Goal: Task Accomplishment & Management: Manage account settings

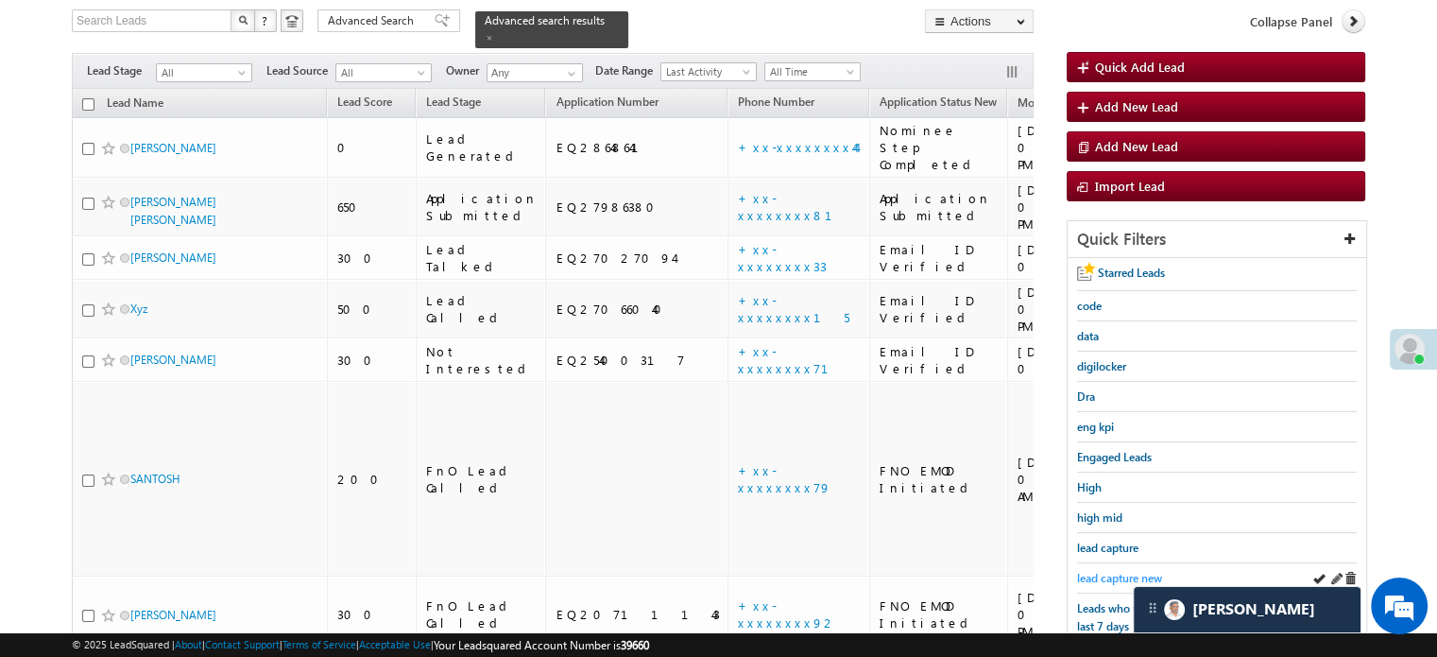
click at [1115, 573] on span "lead capture new" at bounding box center [1119, 578] width 85 height 14
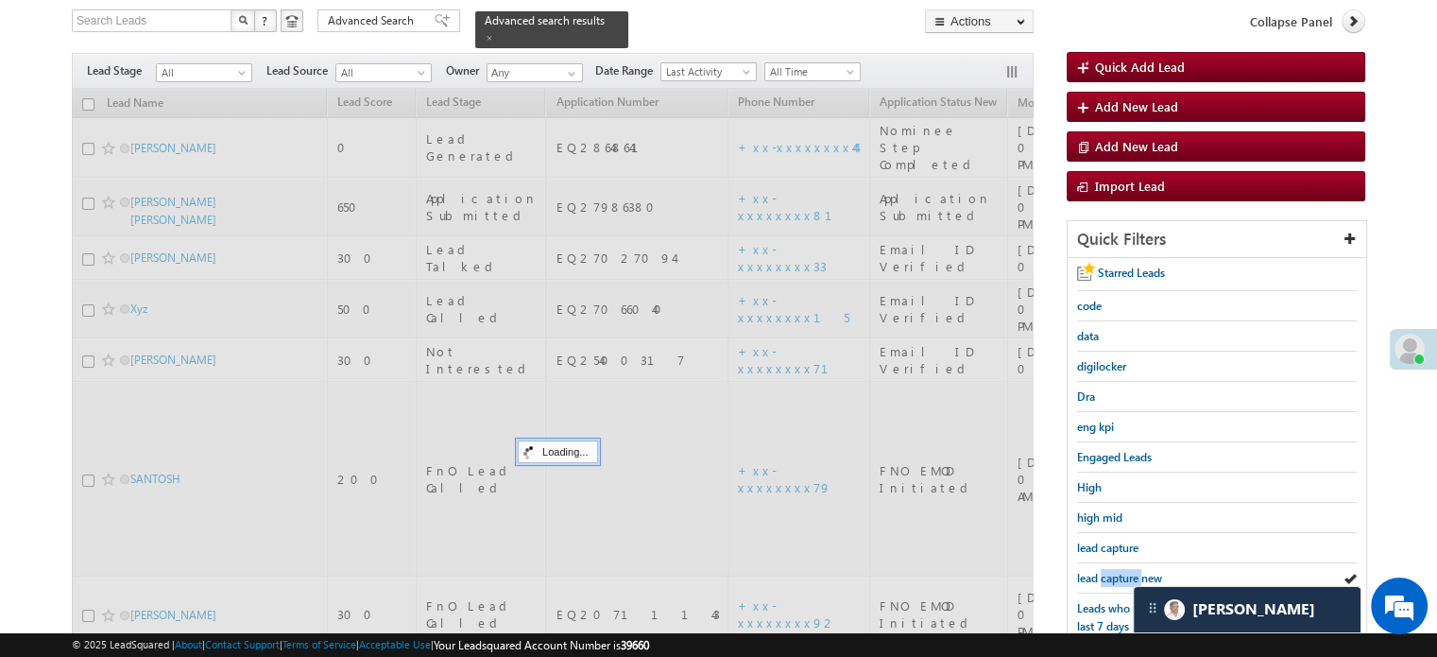
click at [1115, 573] on span "lead capture new" at bounding box center [1119, 578] width 85 height 14
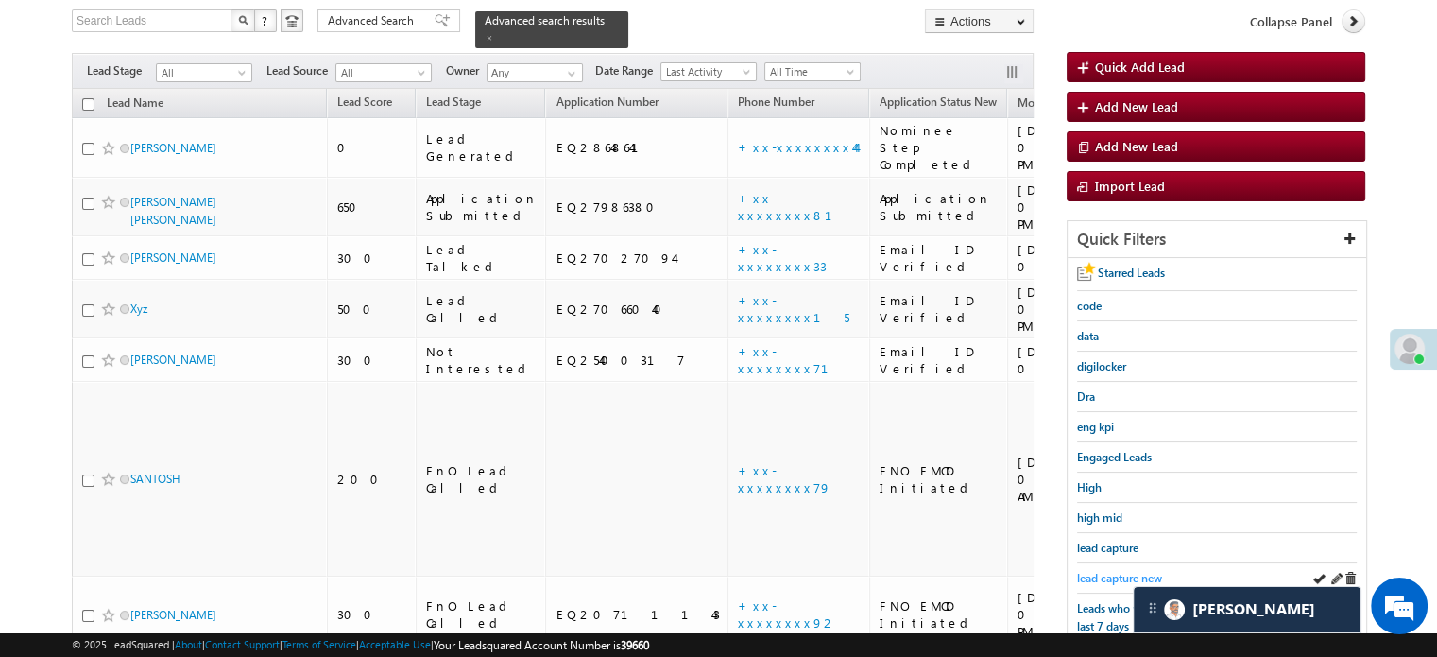
click at [1105, 569] on link "lead capture new" at bounding box center [1119, 578] width 85 height 18
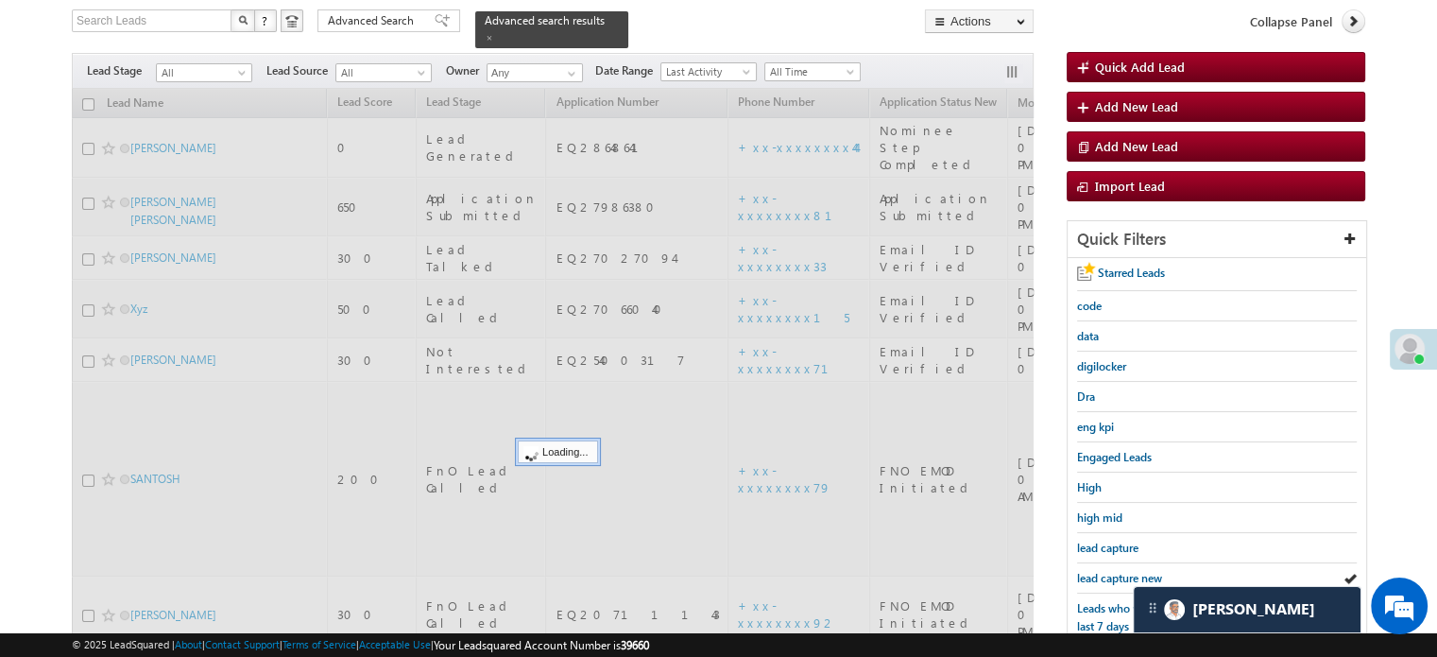
click at [1105, 569] on link "lead capture new" at bounding box center [1119, 578] width 85 height 18
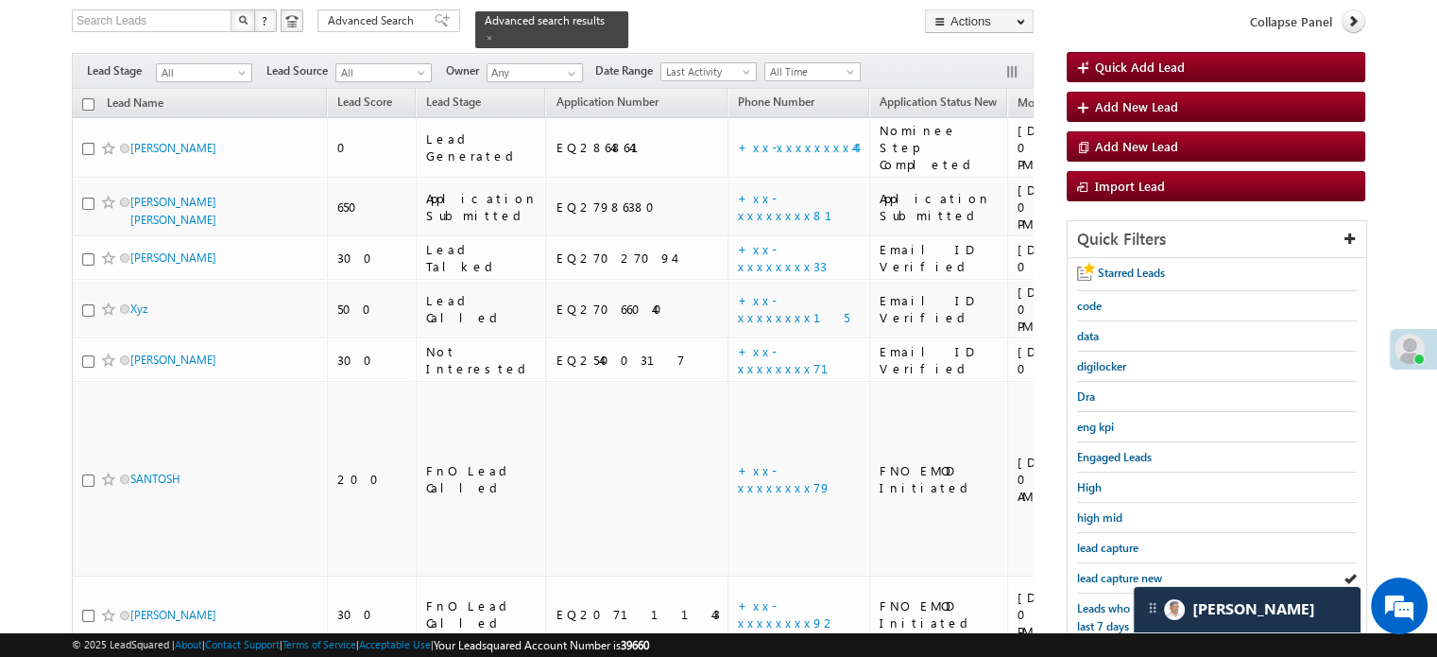
click at [1105, 569] on link "lead capture new" at bounding box center [1119, 578] width 85 height 18
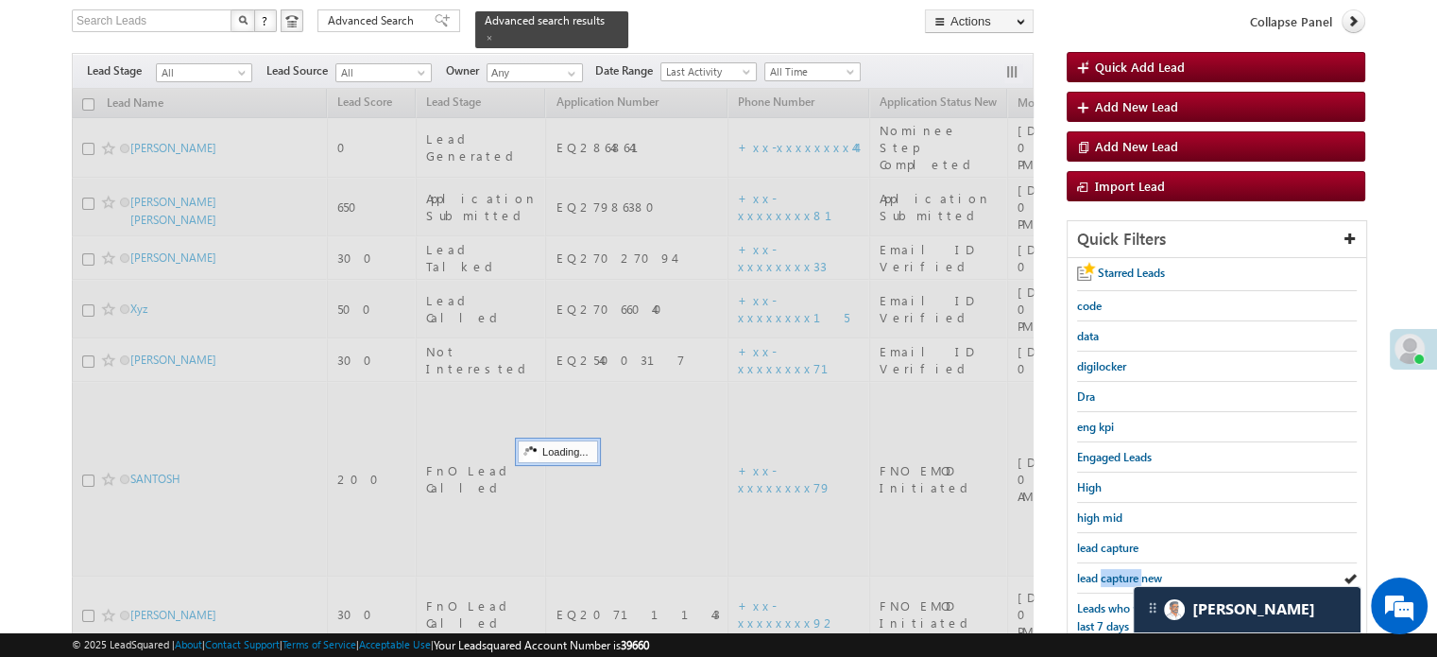
click at [1105, 569] on link "lead capture new" at bounding box center [1119, 578] width 85 height 18
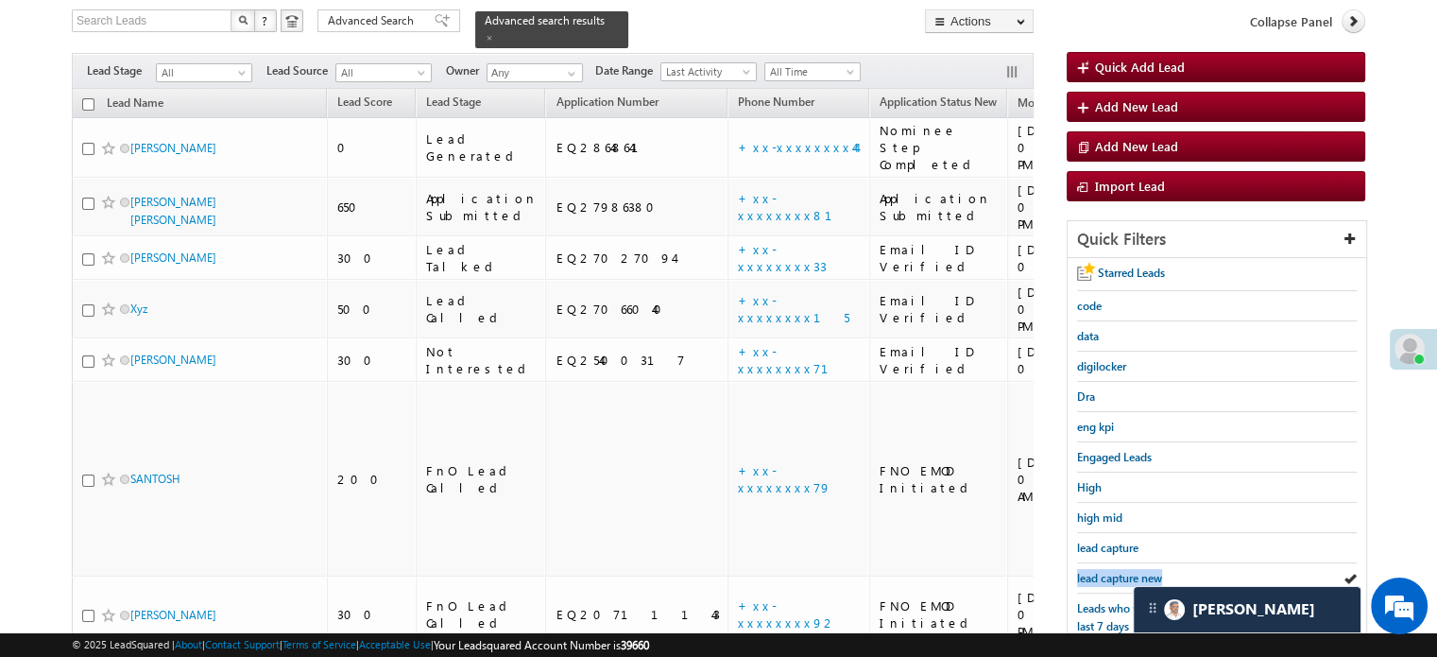
click at [1105, 569] on link "lead capture new" at bounding box center [1119, 578] width 85 height 18
click at [1117, 571] on span "lead capture new" at bounding box center [1119, 578] width 85 height 14
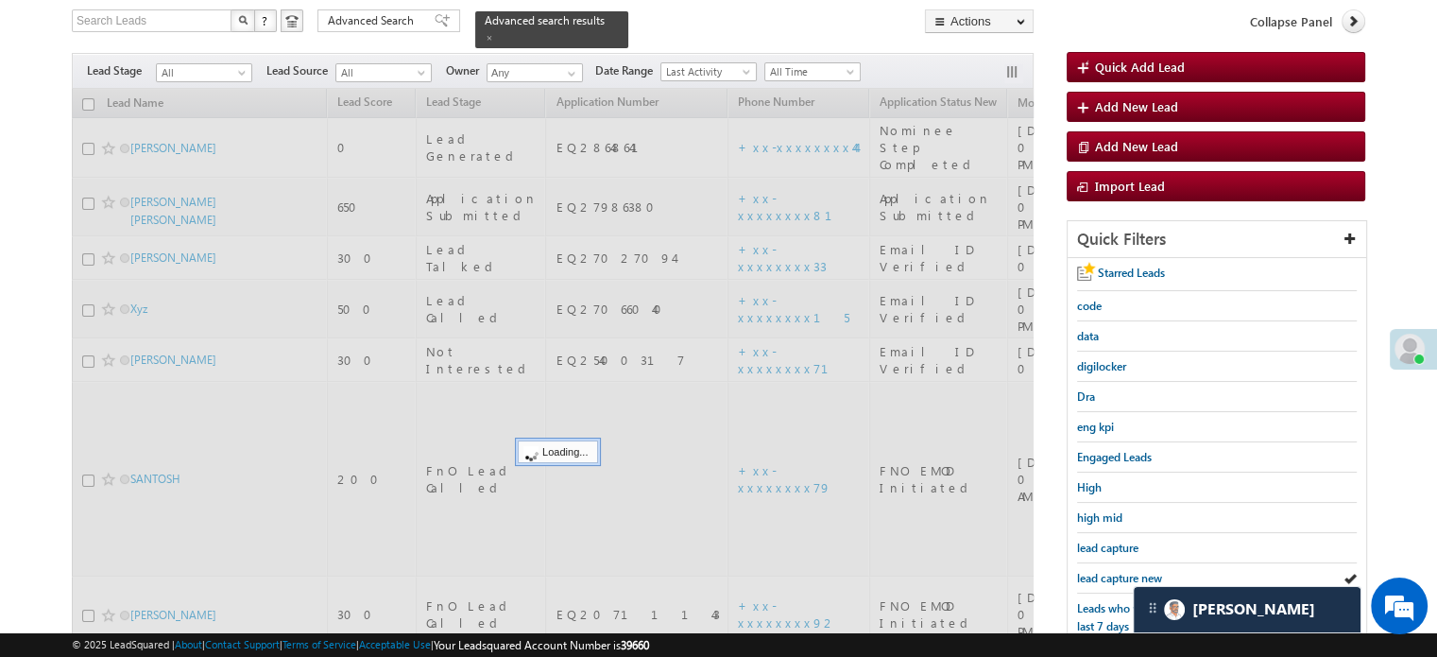
click at [1117, 571] on span "lead capture new" at bounding box center [1119, 578] width 85 height 14
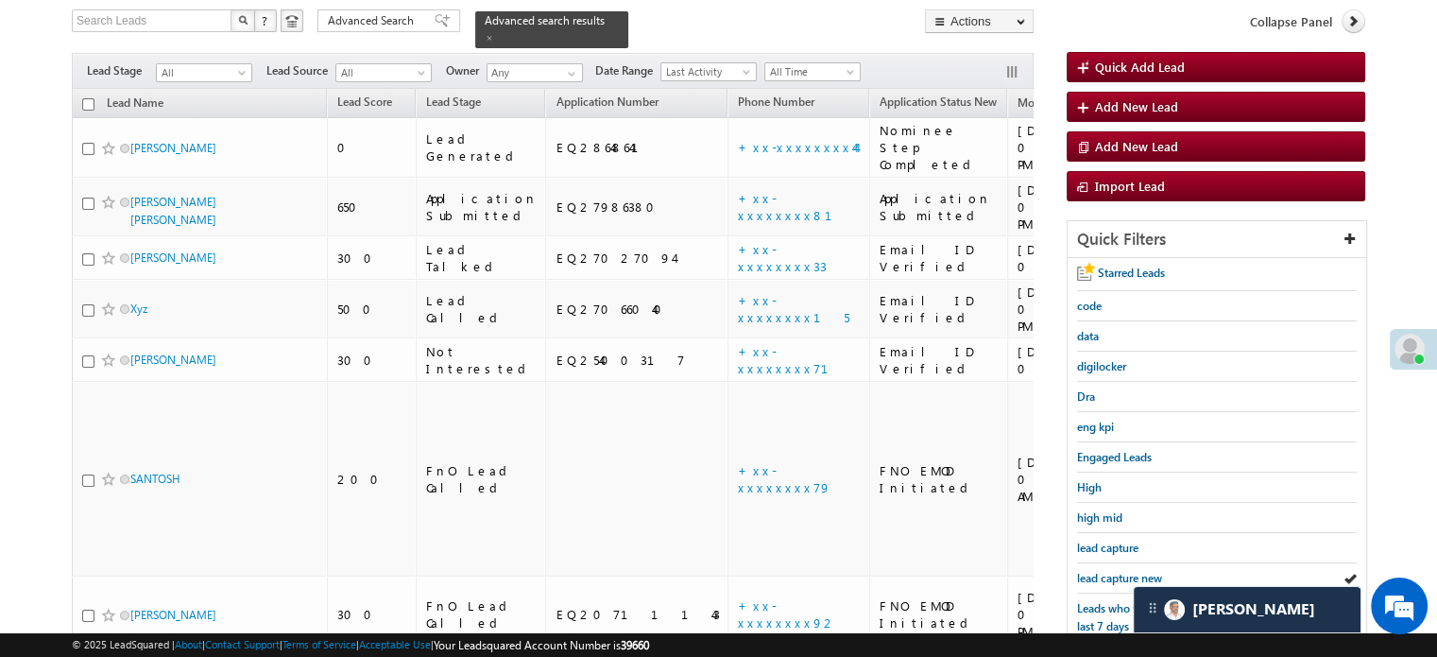
click at [1117, 571] on span "lead capture new" at bounding box center [1119, 578] width 85 height 14
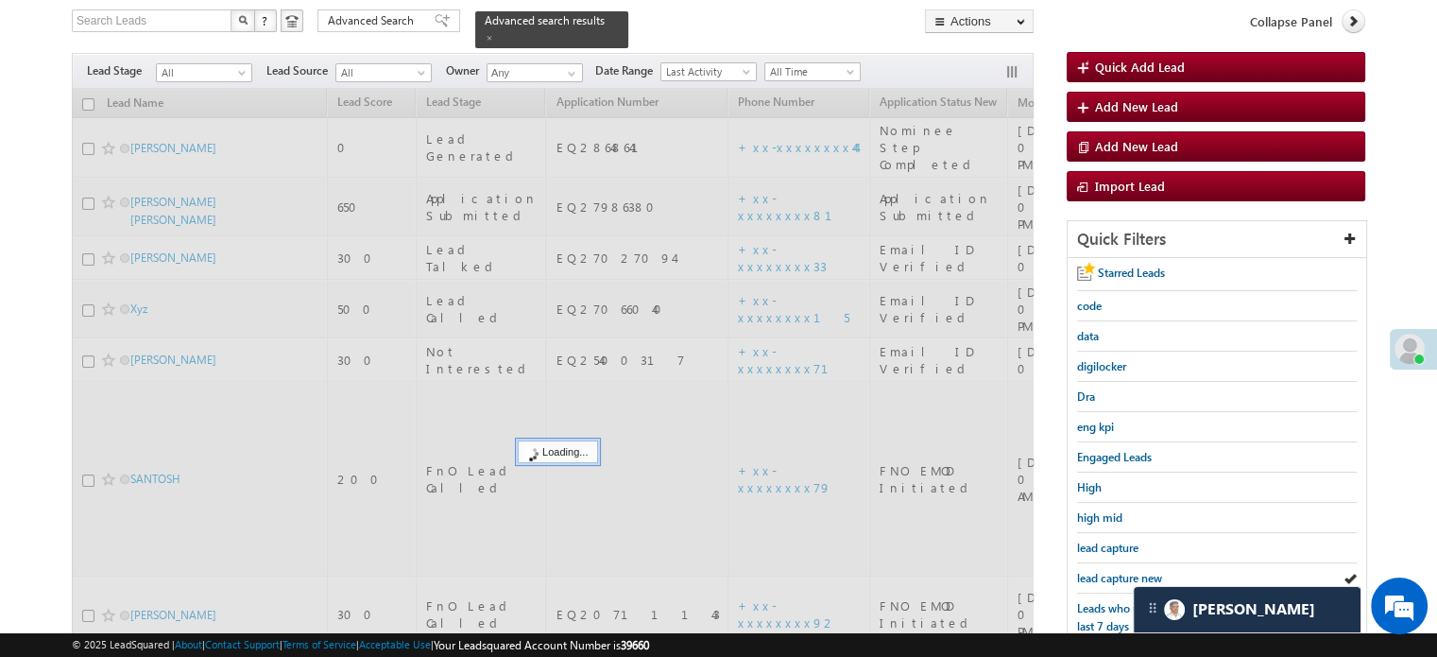
click at [1117, 571] on span "lead capture new" at bounding box center [1119, 578] width 85 height 14
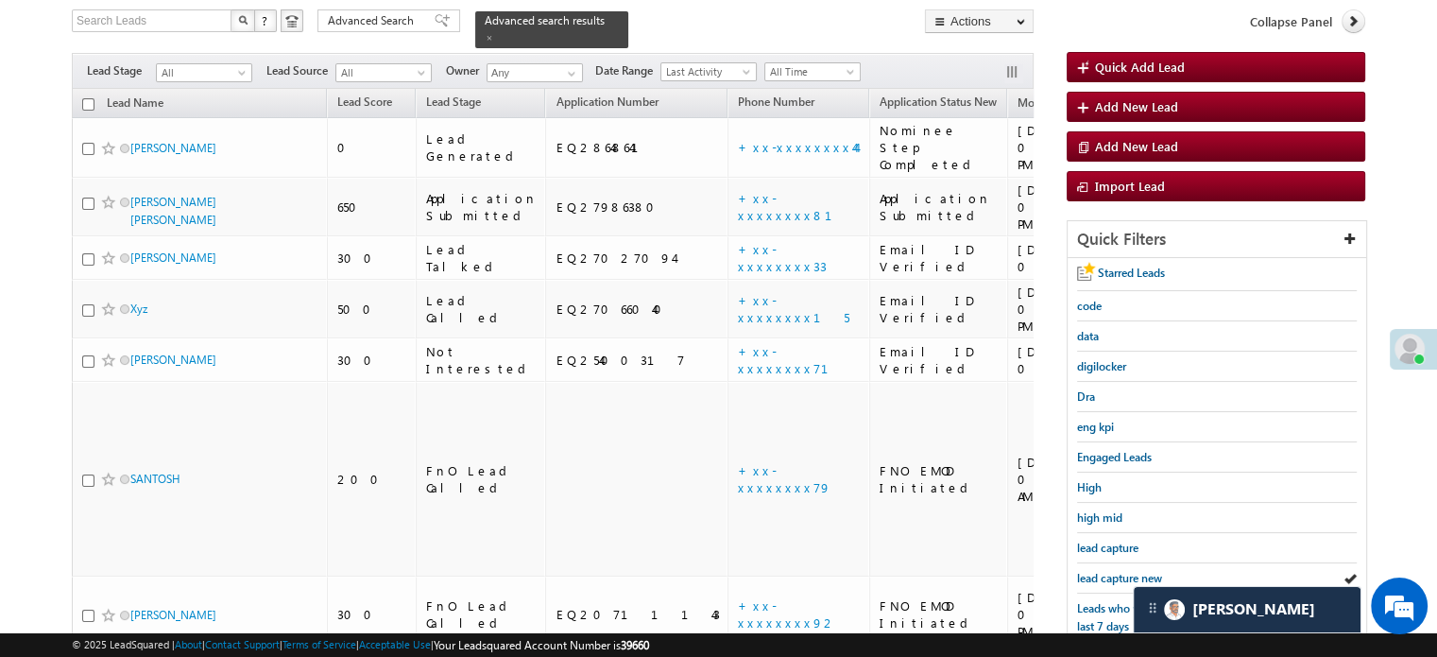
click at [1117, 571] on span "lead capture new" at bounding box center [1119, 578] width 85 height 14
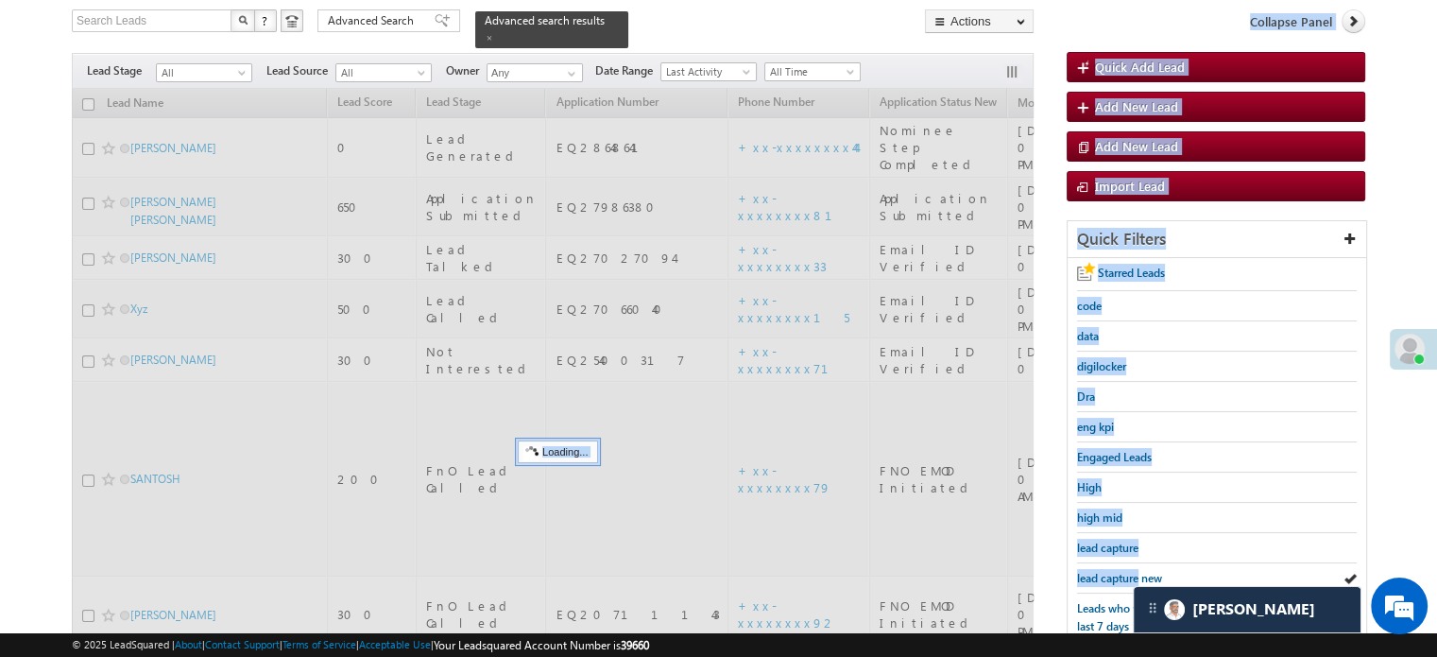
click at [831, 358] on div "Search Leads X ? 11 results found Advanced Search Advanced Search Advanced sear…" at bounding box center [718, 509] width 1293 height 1001
click at [665, 127] on div at bounding box center [553, 538] width 962 height 898
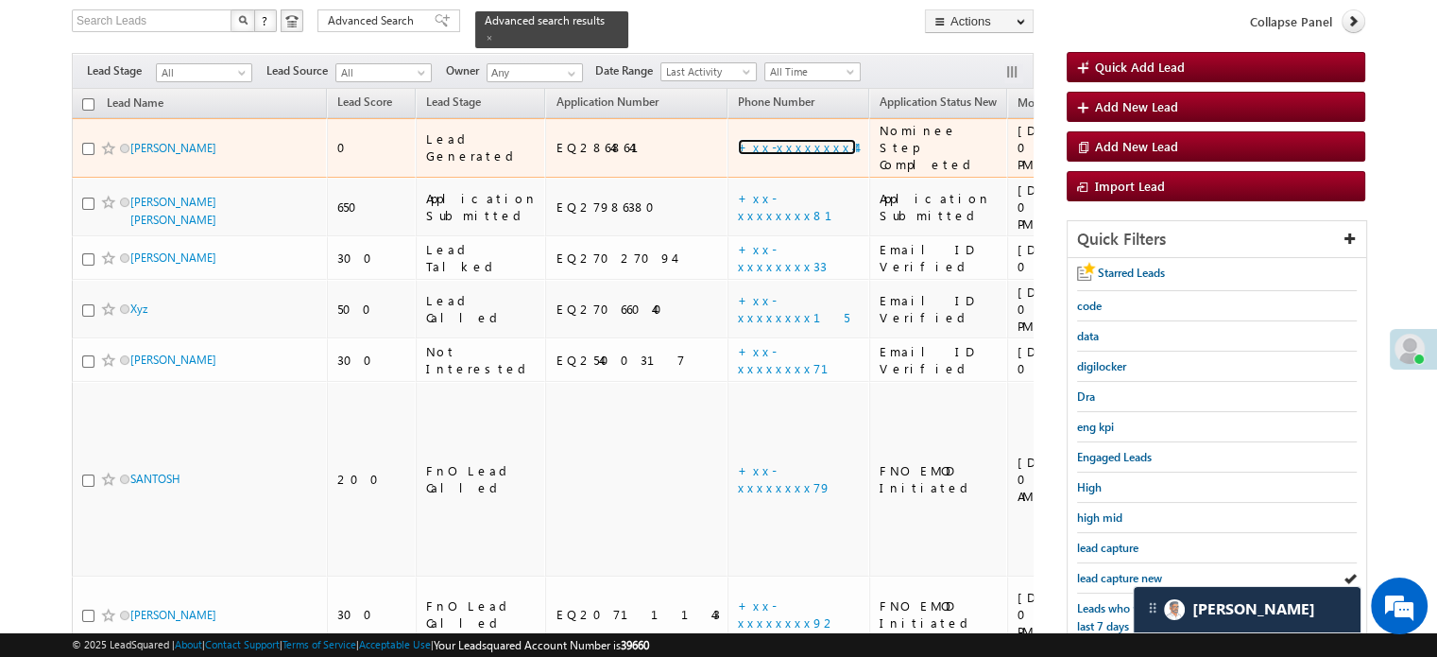
click at [738, 139] on link "+xx-xxxxxxxx44" at bounding box center [797, 147] width 118 height 16
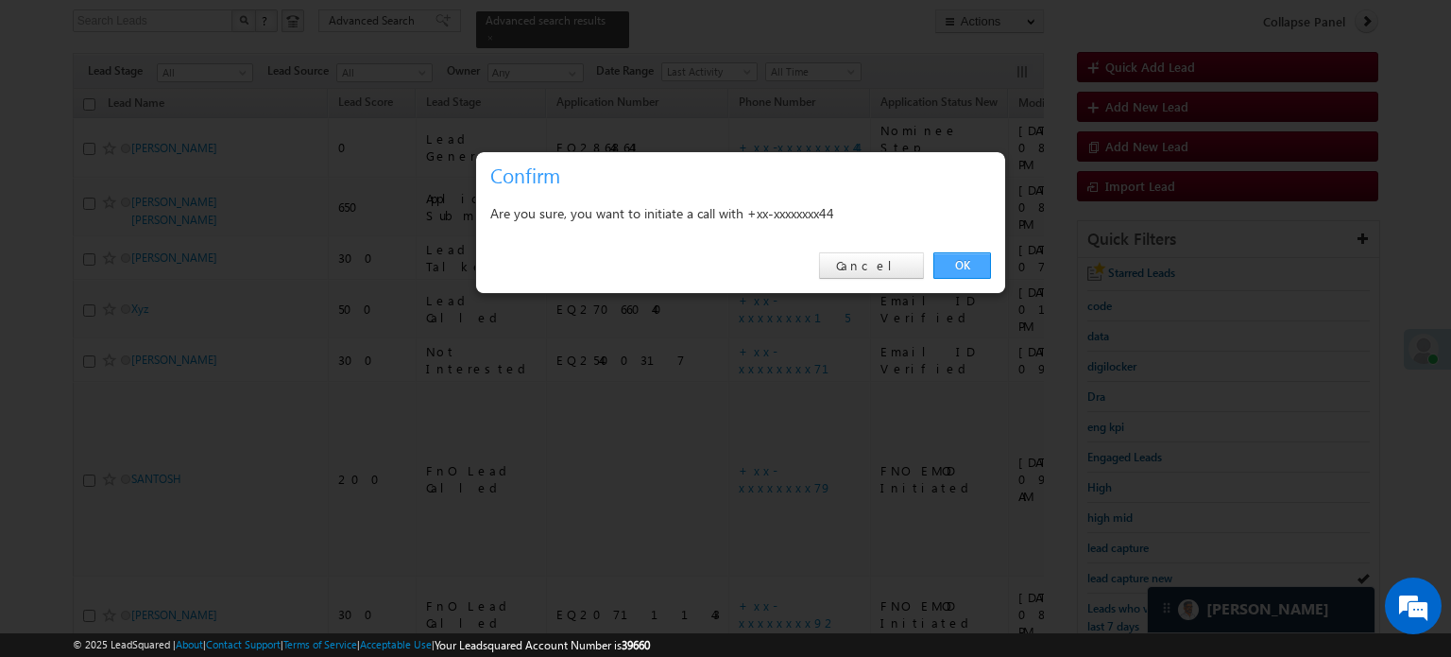
click at [989, 263] on link "OK" at bounding box center [962, 265] width 58 height 26
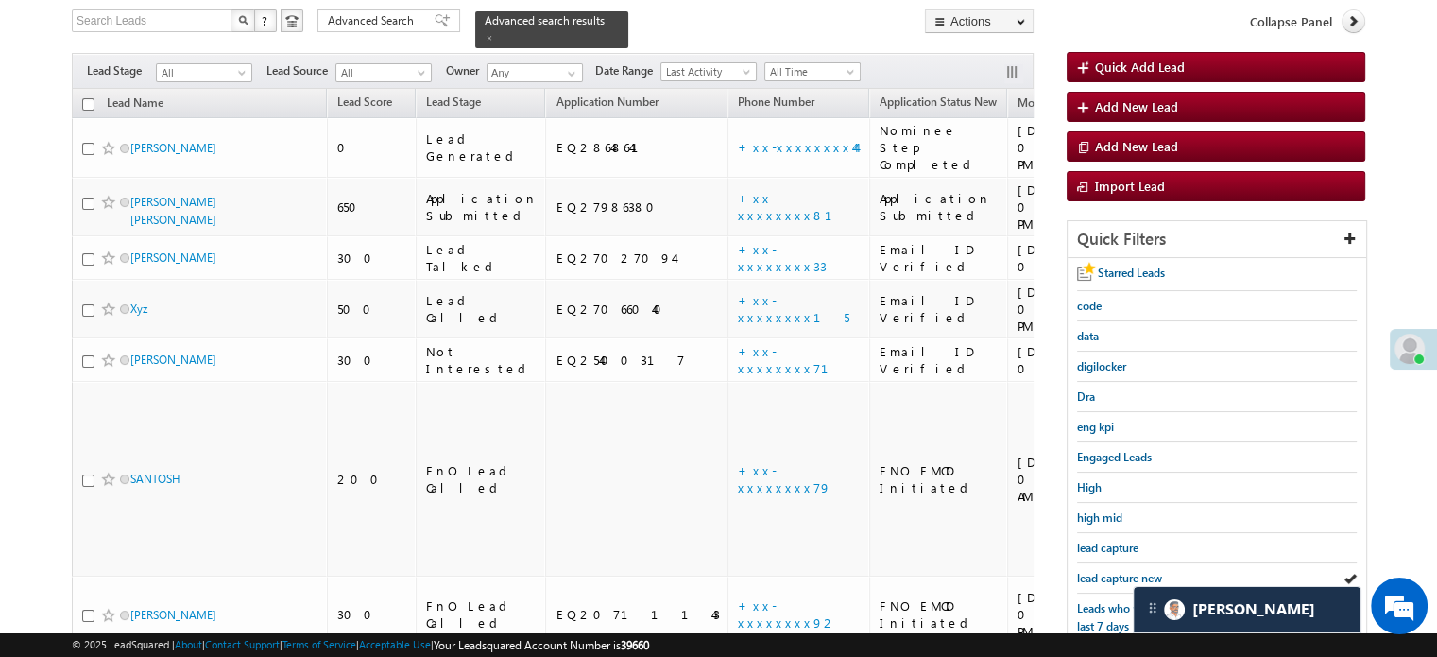
drag, startPoint x: 1397, startPoint y: 237, endPoint x: 1450, endPoint y: 223, distance: 54.8
click at [1437, 223] on html "Menu [PERSON_NAME] priya .[PERSON_NAME] ore@a ngelb rokin [DOMAIN_NAME]" at bounding box center [718, 467] width 1437 height 1179
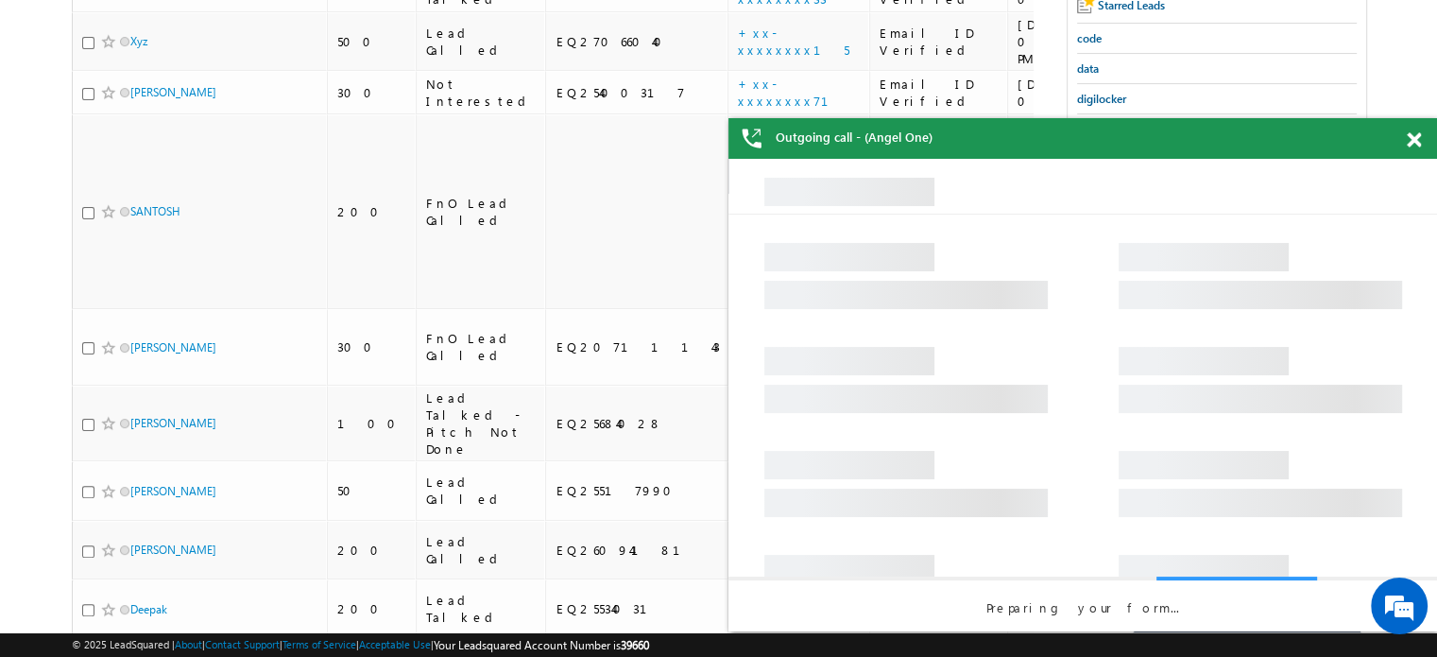
click at [1418, 144] on span at bounding box center [1414, 140] width 14 height 16
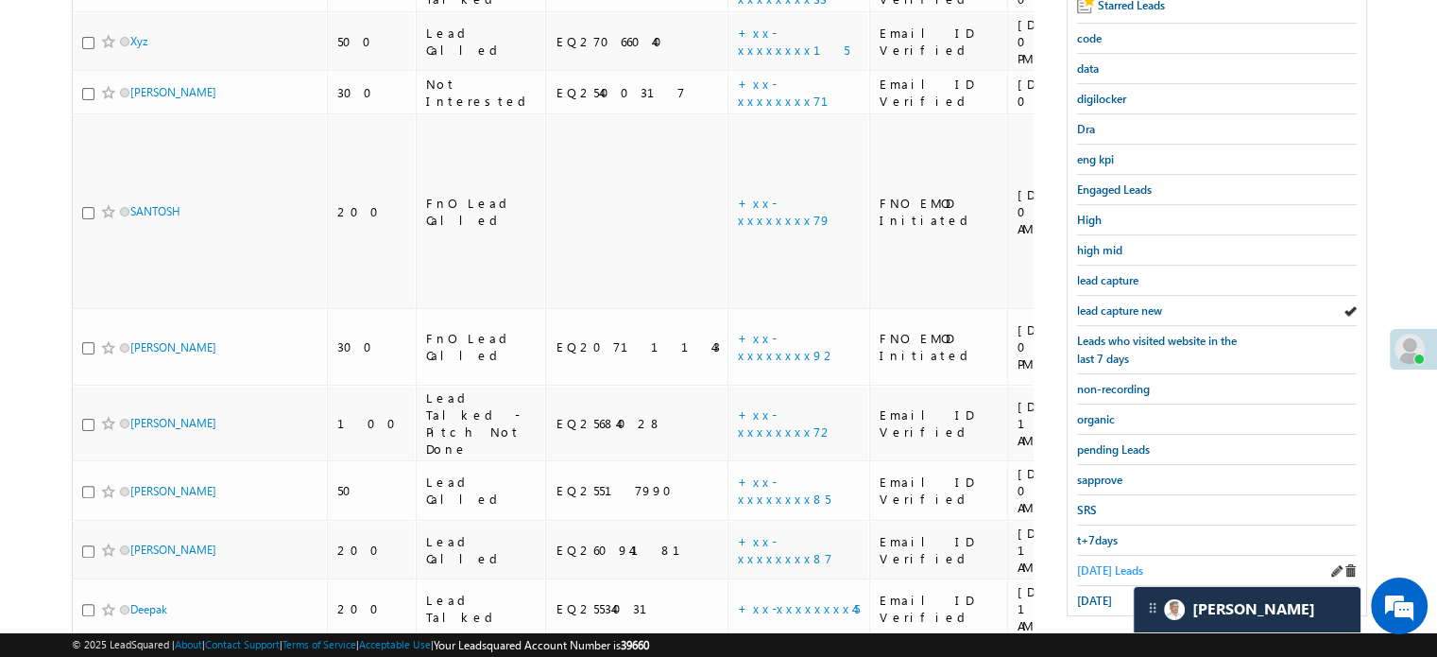
click at [1090, 567] on span "[DATE] Leads" at bounding box center [1110, 570] width 66 height 14
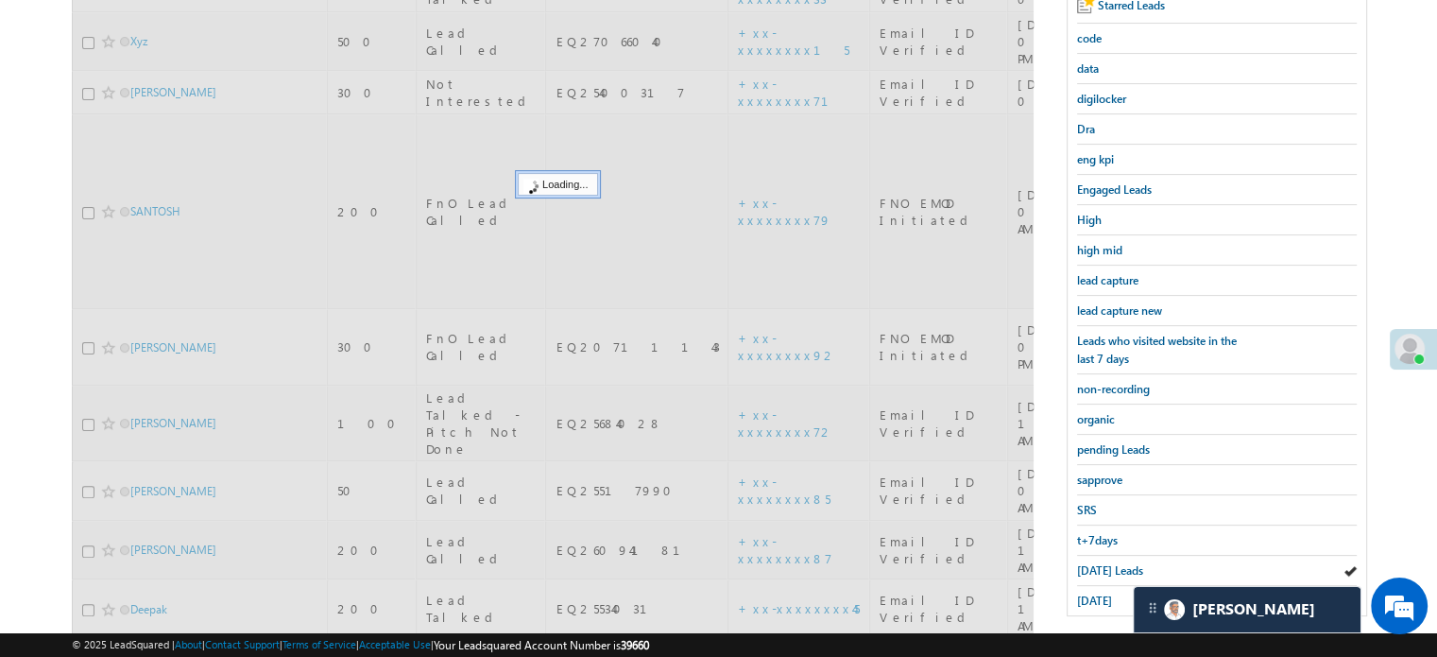
click at [1090, 567] on span "[DATE] Leads" at bounding box center [1110, 570] width 66 height 14
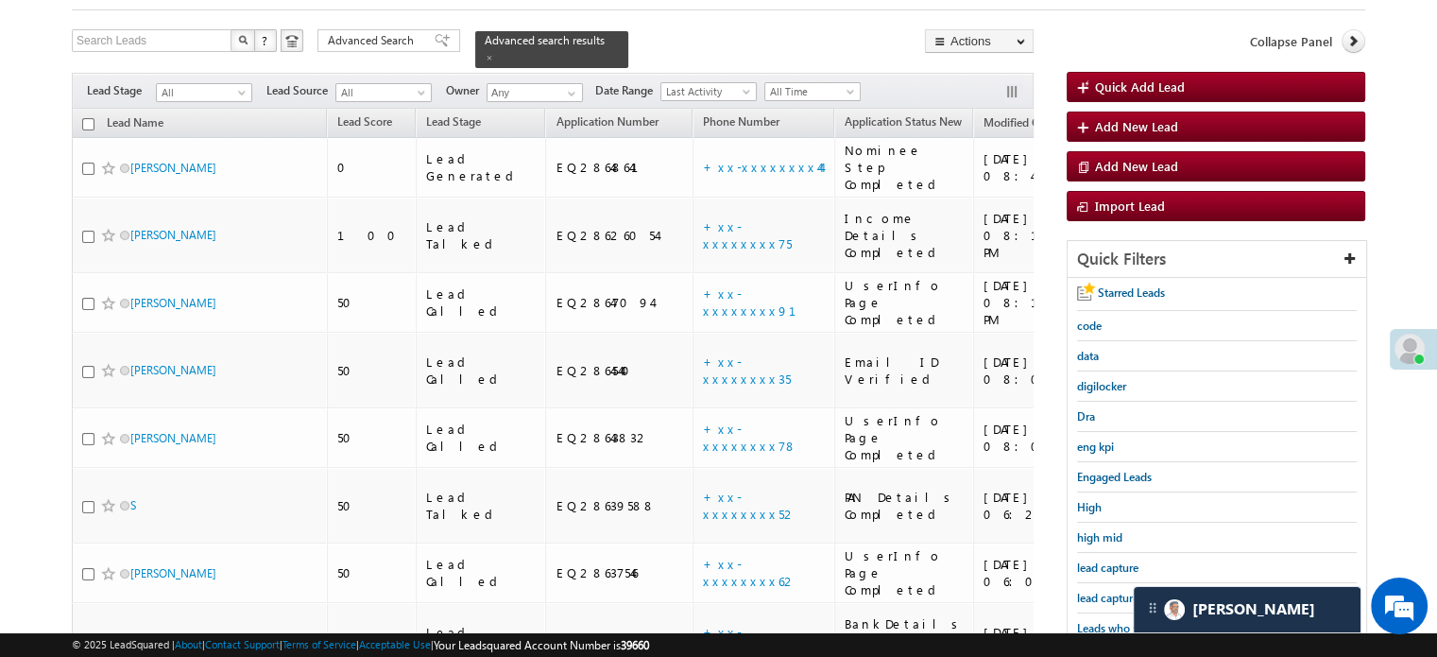
scroll to position [105, 0]
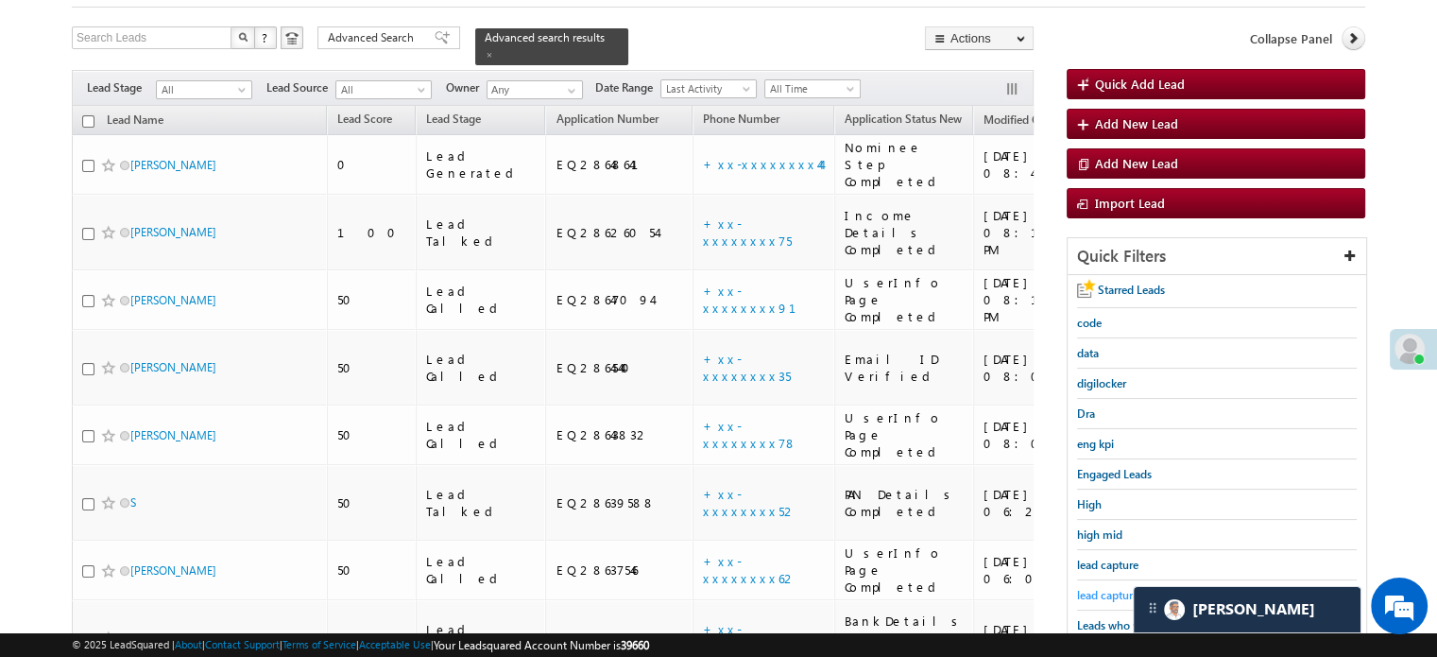
click at [1104, 588] on span "lead capture new" at bounding box center [1119, 595] width 85 height 14
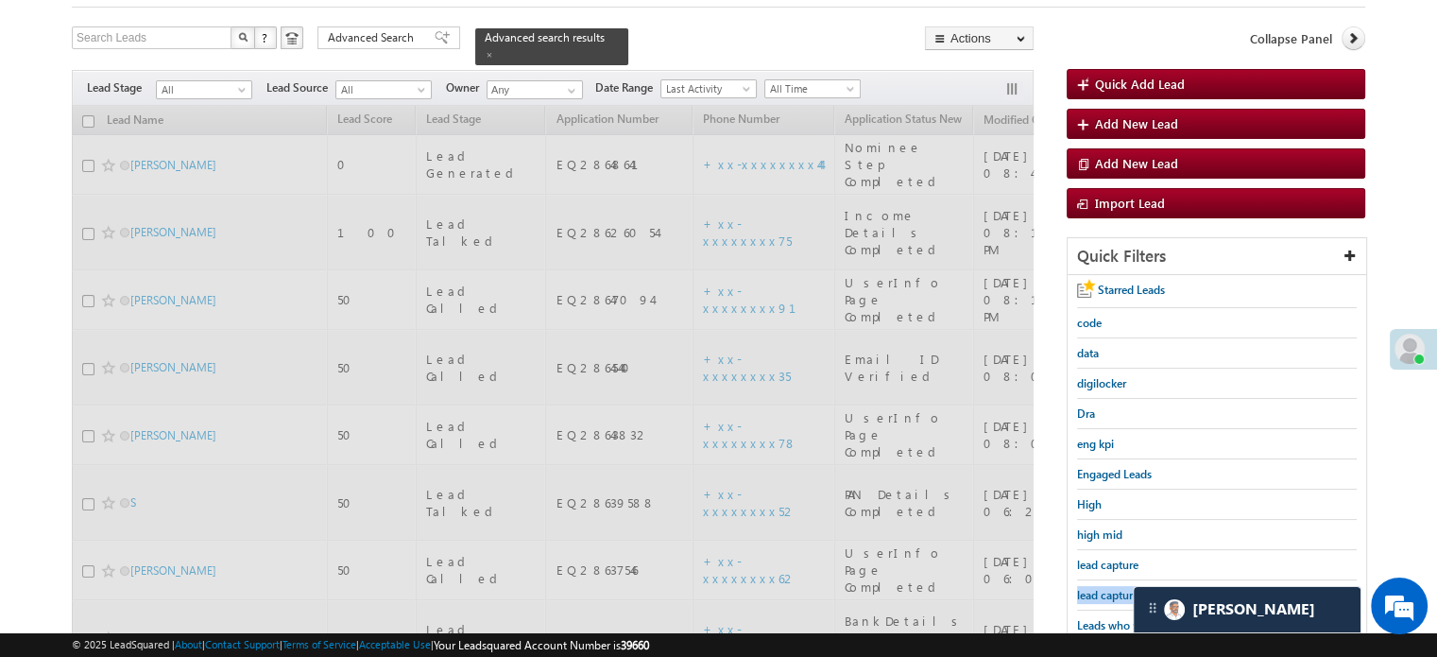
click at [1104, 588] on span "lead capture new" at bounding box center [1119, 595] width 85 height 14
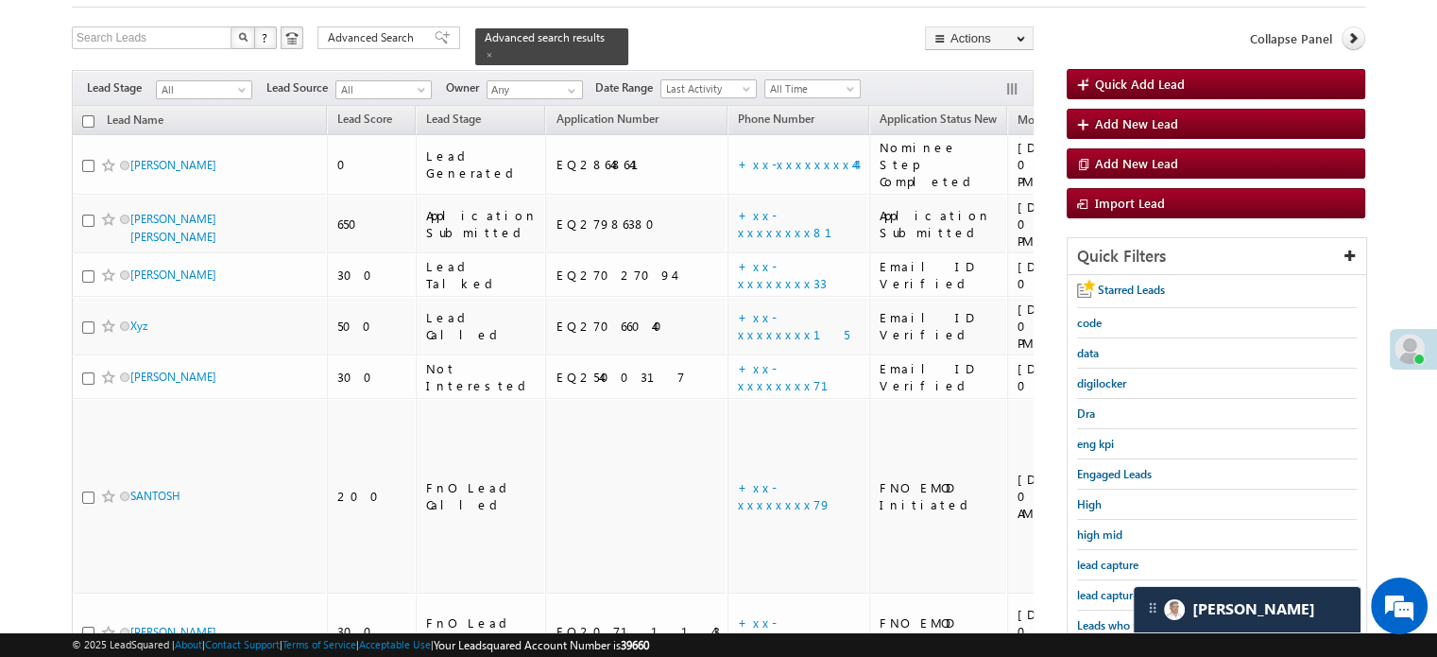
click at [1104, 588] on span "lead capture new" at bounding box center [1119, 595] width 85 height 14
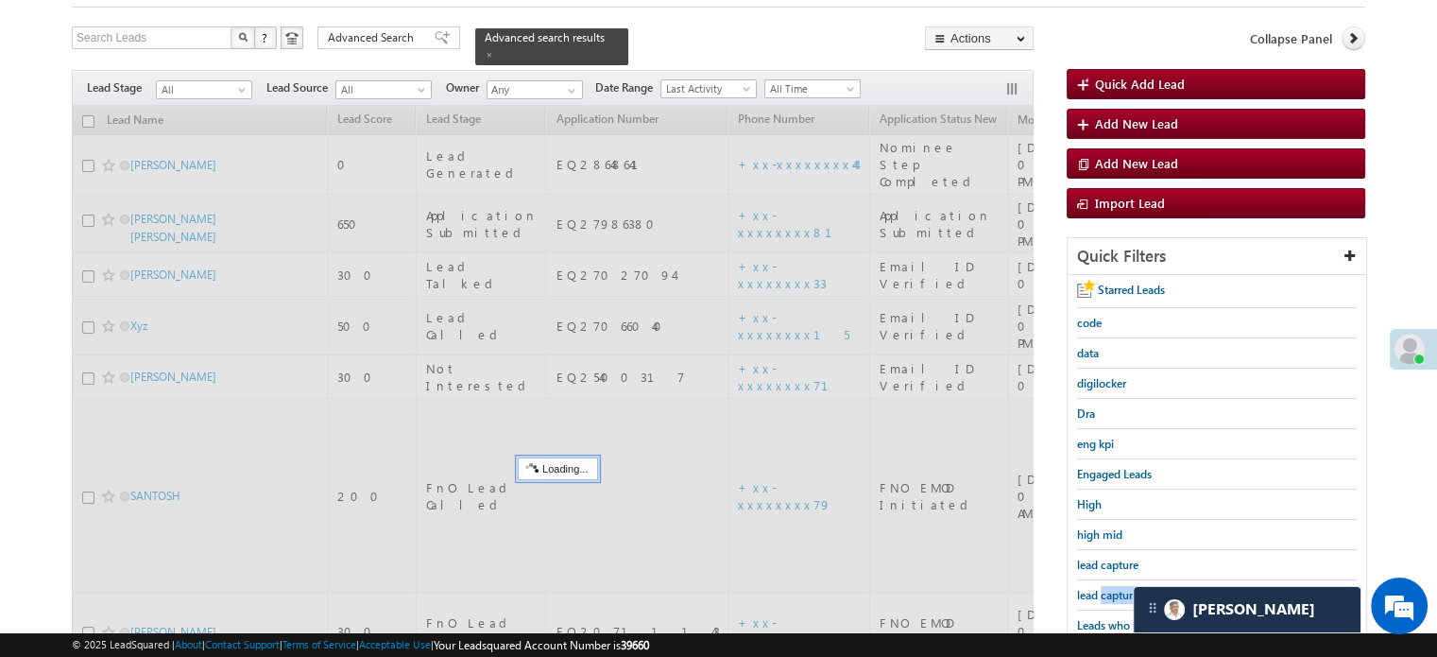
click at [1104, 588] on span "lead capture new" at bounding box center [1119, 595] width 85 height 14
